Goal: Check status

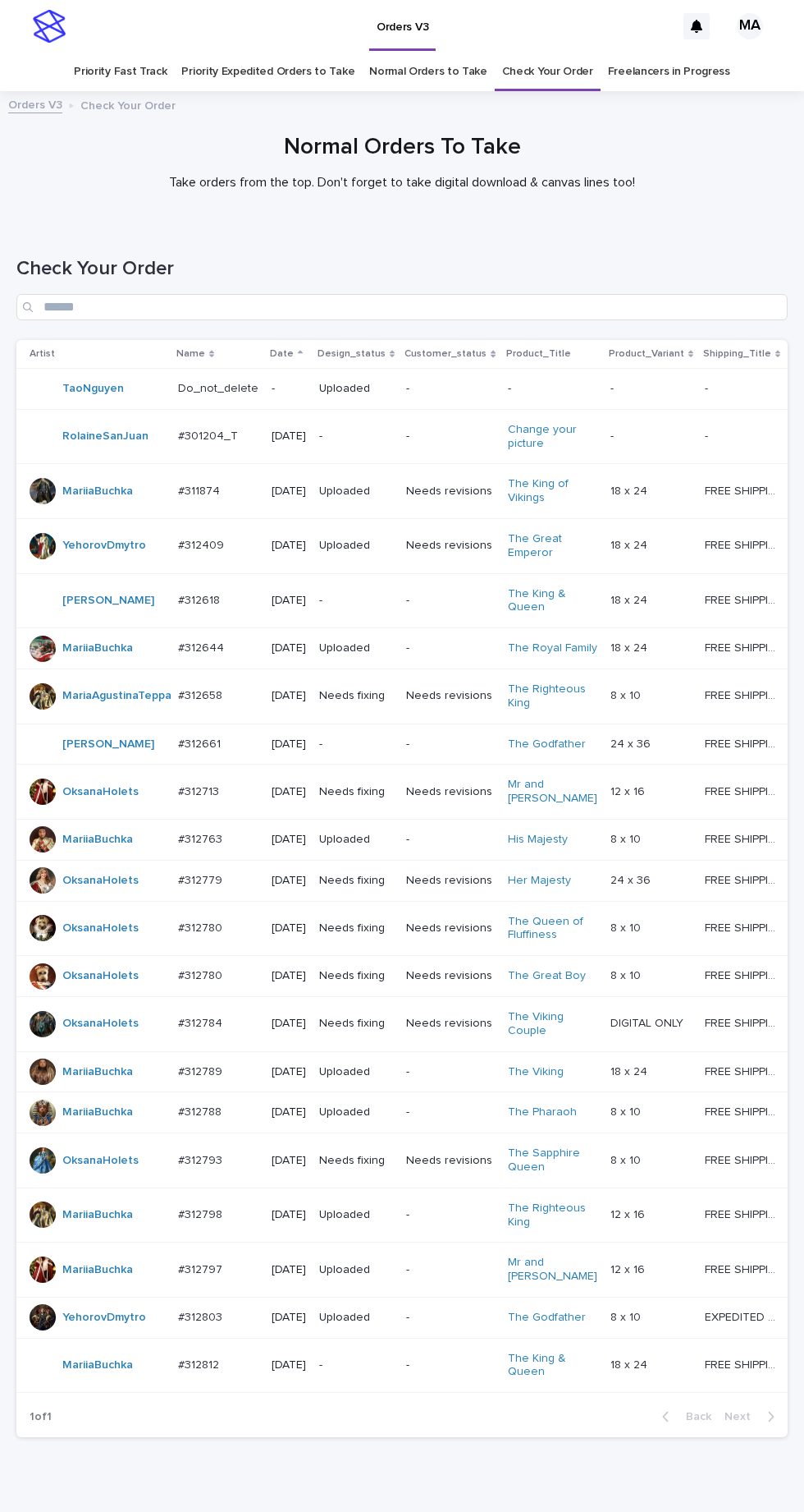
scroll to position [60, 0]
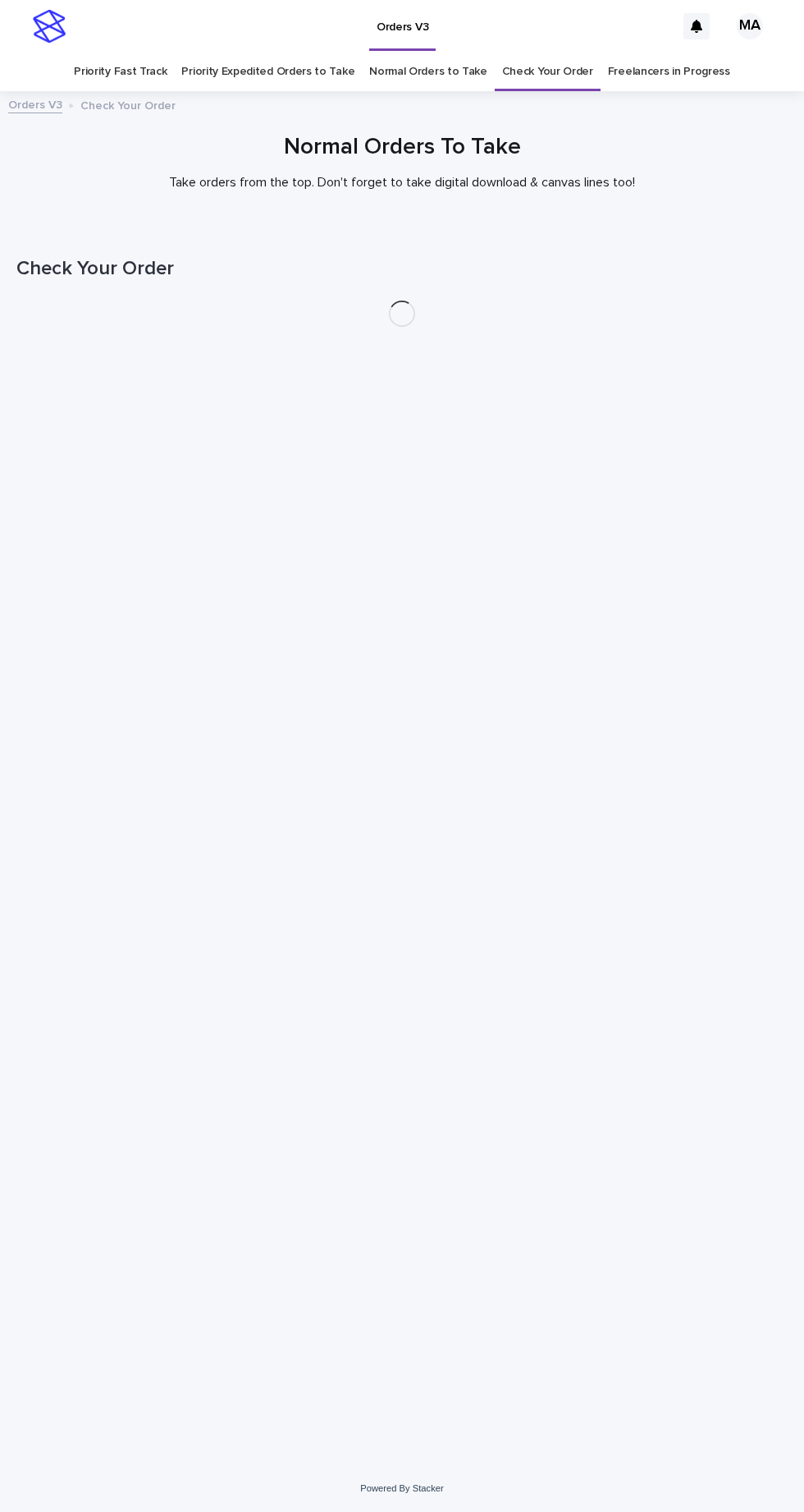
scroll to position [51, 0]
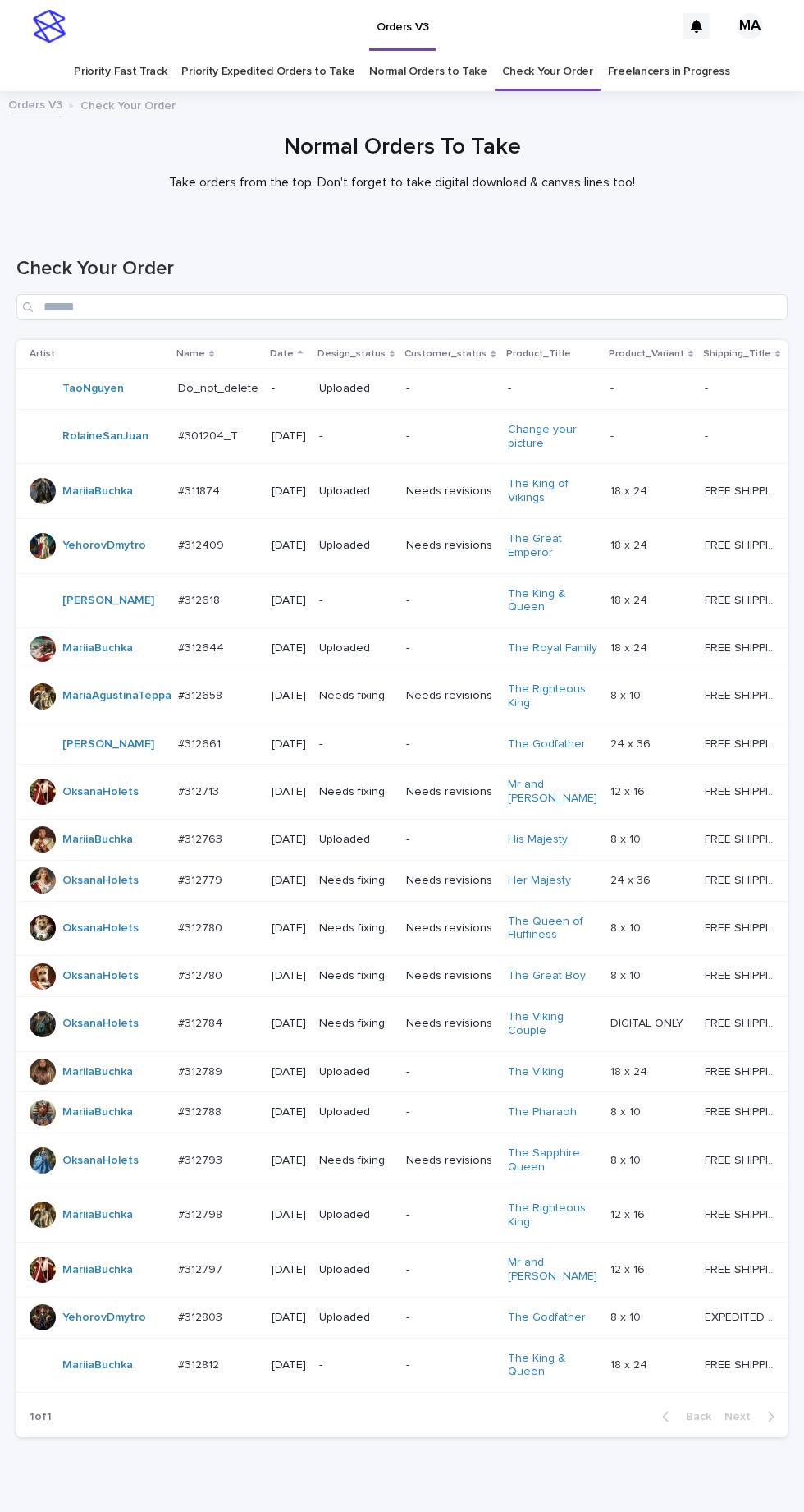
click at [361, 594] on p "-" at bounding box center [356, 600] width 74 height 14
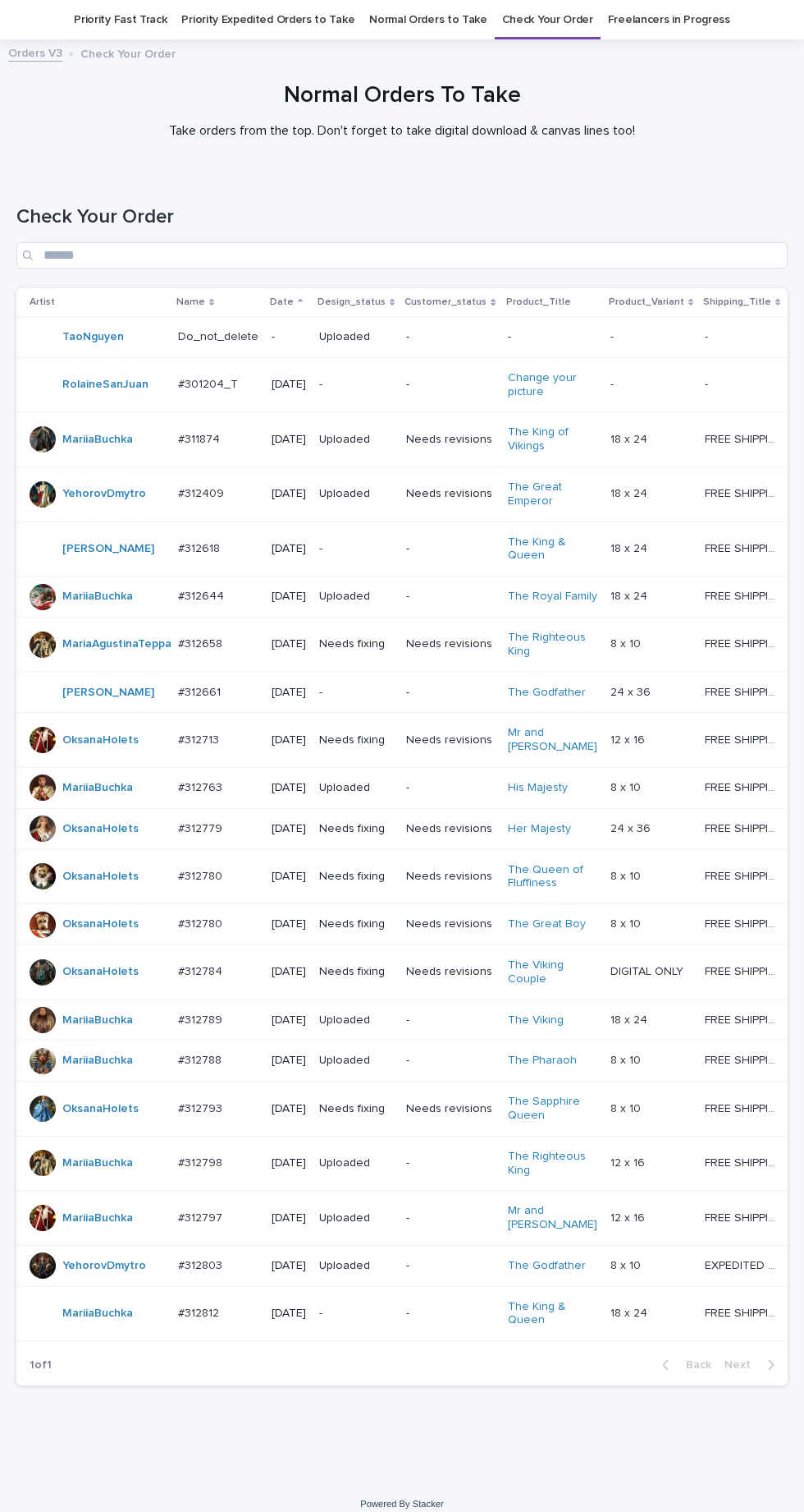
scroll to position [60, 0]
